Goal: Task Accomplishment & Management: Use online tool/utility

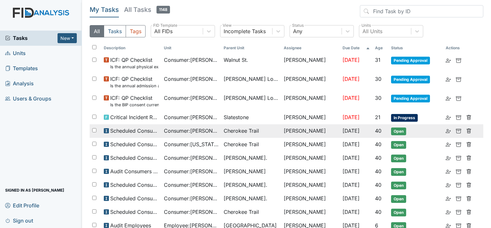
scroll to position [32, 0]
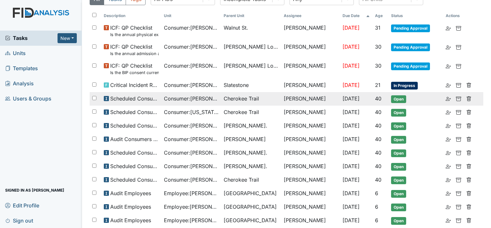
click at [200, 98] on span "Consumer : Fann, Brandon" at bounding box center [191, 99] width 55 height 8
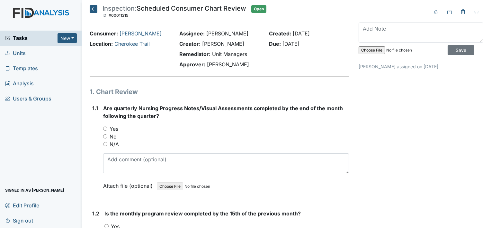
click at [92, 9] on icon at bounding box center [94, 9] width 8 height 8
